Goal: Transaction & Acquisition: Purchase product/service

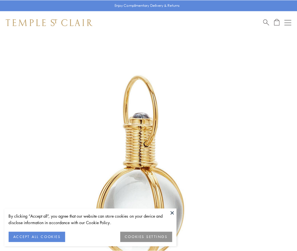
scroll to position [148, 0]
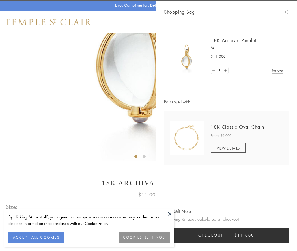
click at [226, 235] on button "Checkout $11,000" at bounding box center [226, 235] width 125 height 15
